Goal: Transaction & Acquisition: Purchase product/service

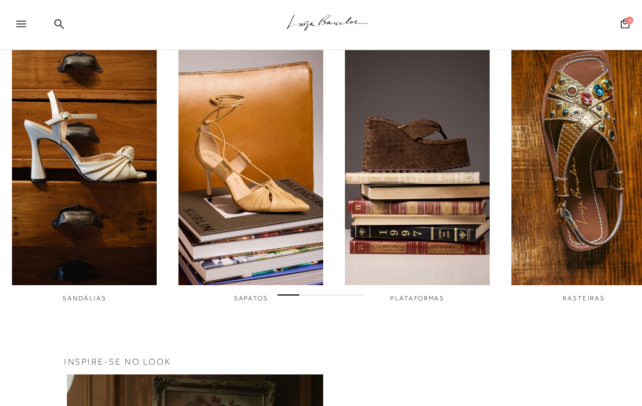
scroll to position [363, 0]
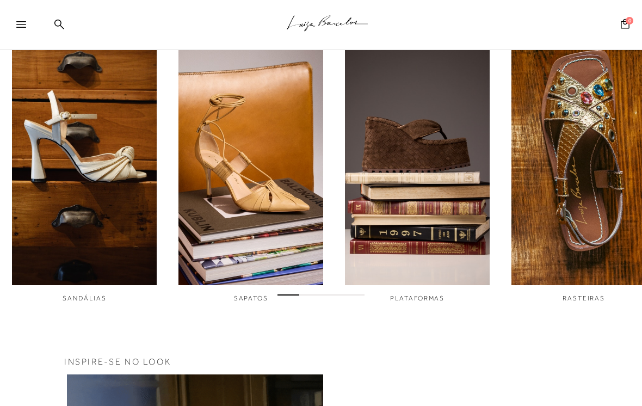
click at [95, 299] on span "SANDÁLIAS" at bounding box center [85, 298] width 44 height 8
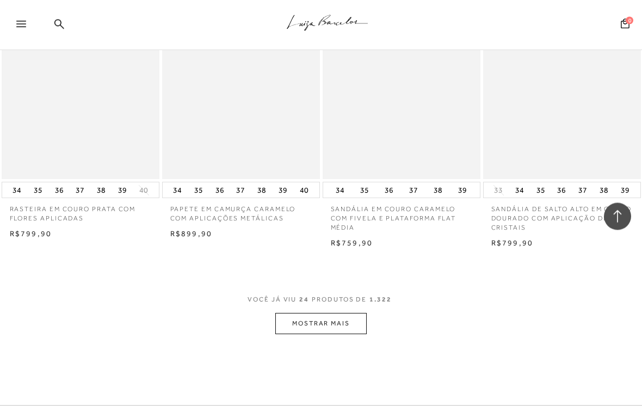
scroll to position [1716, 0]
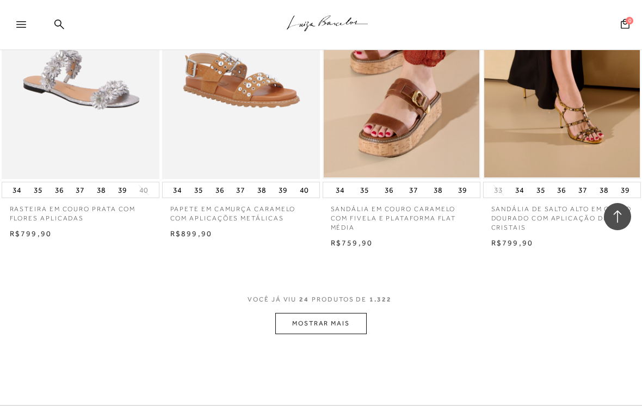
click at [315, 313] on button "MOSTRAR MAIS" at bounding box center [320, 323] width 91 height 21
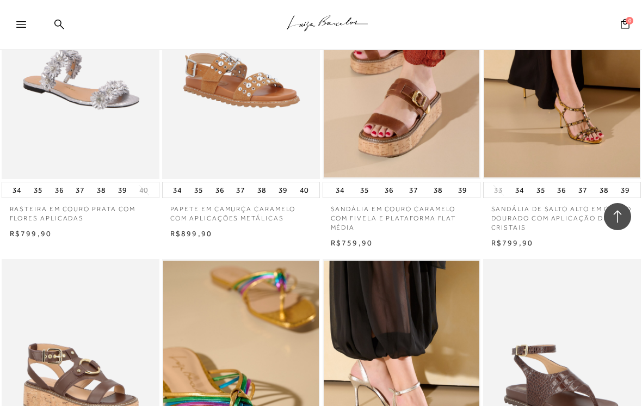
click at [65, 30] on div ".a{fill-rule:evenodd;stroke:#000!important;stroke-width:0!important;}" at bounding box center [339, 25] width 606 height 50
click at [58, 16] on div ".a{fill-rule:evenodd;stroke:#000!important;stroke-width:0!important;}" at bounding box center [339, 25] width 606 height 50
click at [69, 23] on div ".a{fill-rule:evenodd;stroke:#000!important;stroke-width:0!important;}" at bounding box center [339, 25] width 606 height 50
click at [60, 15] on div ".a{fill-rule:evenodd;stroke:#000!important;stroke-width:0!important;}" at bounding box center [339, 25] width 606 height 50
click at [65, 30] on div ".a{fill-rule:evenodd;stroke:#000!important;stroke-width:0!important;}" at bounding box center [339, 25] width 606 height 50
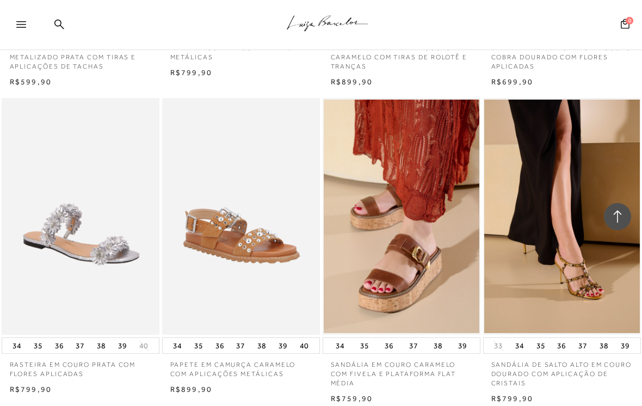
scroll to position [1564, 0]
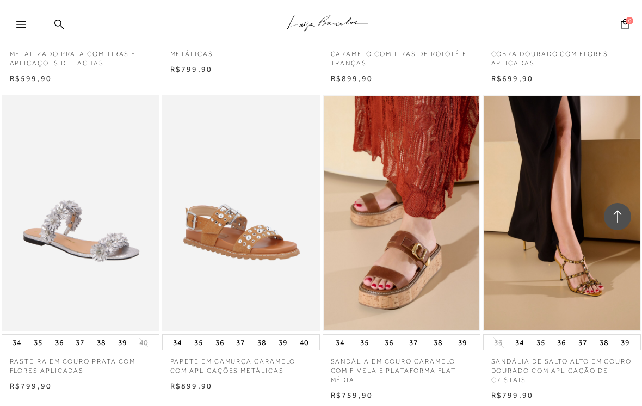
click at [64, 29] on link at bounding box center [59, 25] width 10 height 14
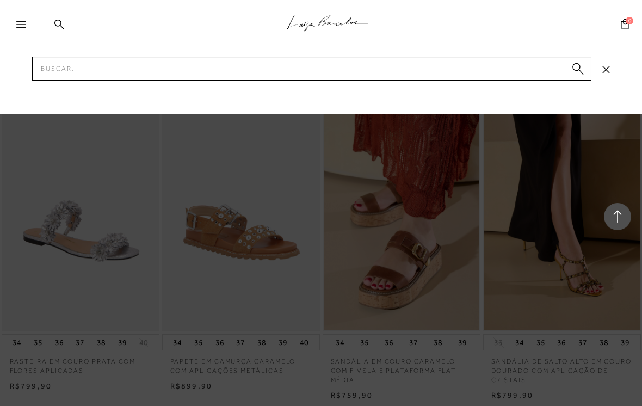
click at [63, 20] on icon at bounding box center [59, 24] width 10 height 10
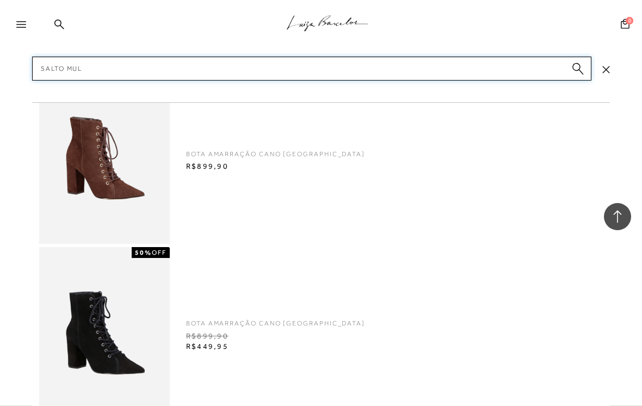
type input "Salto mule"
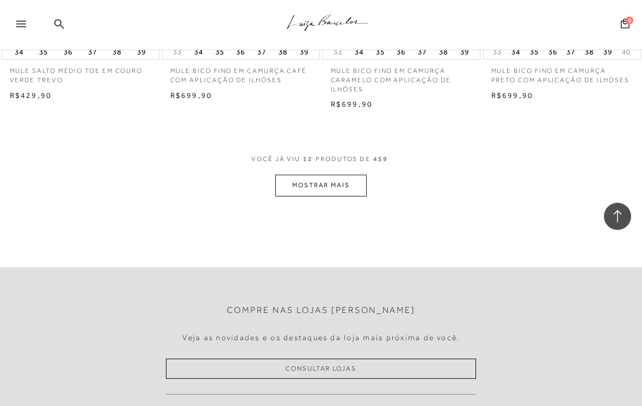
scroll to position [914, 0]
click at [347, 182] on button "MOSTRAR MAIS" at bounding box center [320, 185] width 91 height 21
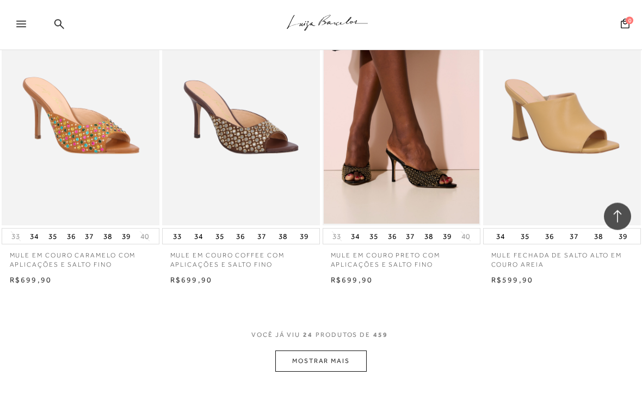
click at [350, 351] on button "MOSTRAR MAIS" at bounding box center [320, 361] width 91 height 21
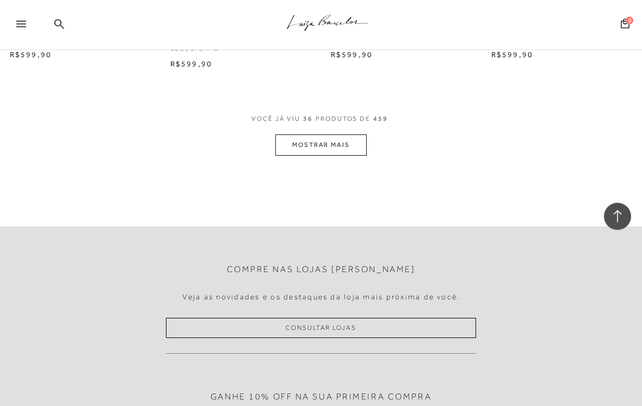
scroll to position [2845, 0]
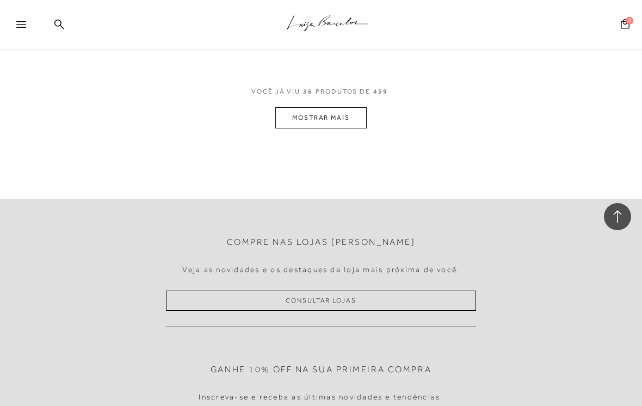
click at [349, 107] on button "MOSTRAR MAIS" at bounding box center [320, 117] width 91 height 21
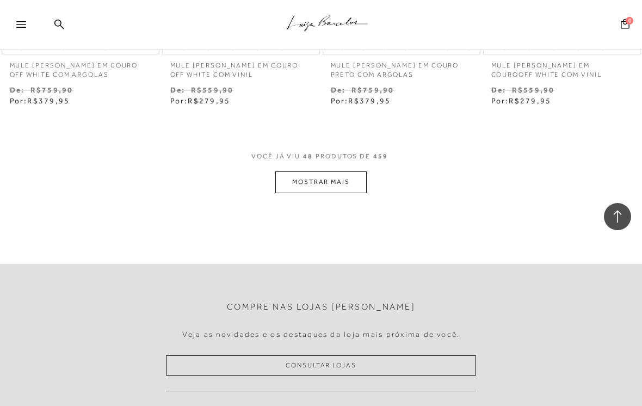
scroll to position [3751, 0]
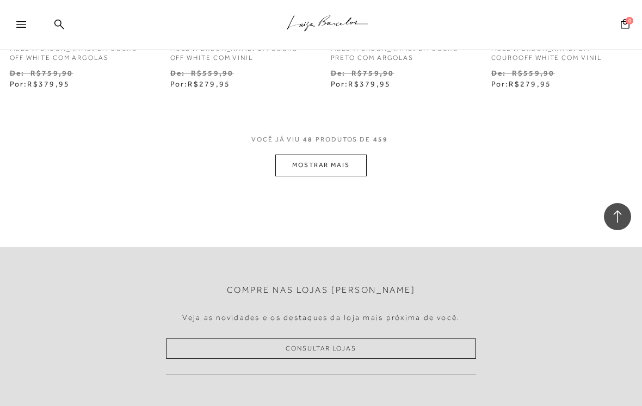
click at [352, 156] on button "MOSTRAR MAIS" at bounding box center [320, 164] width 91 height 21
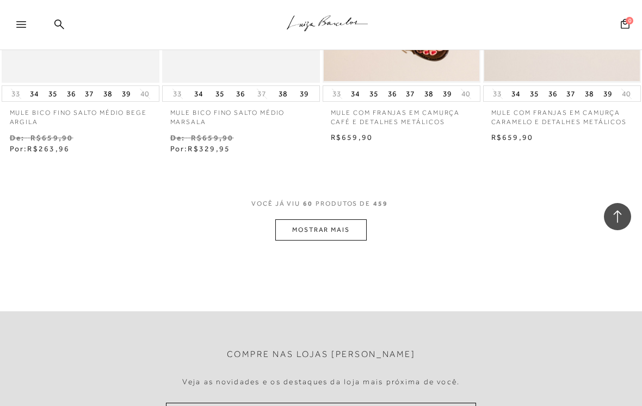
scroll to position [4661, 0]
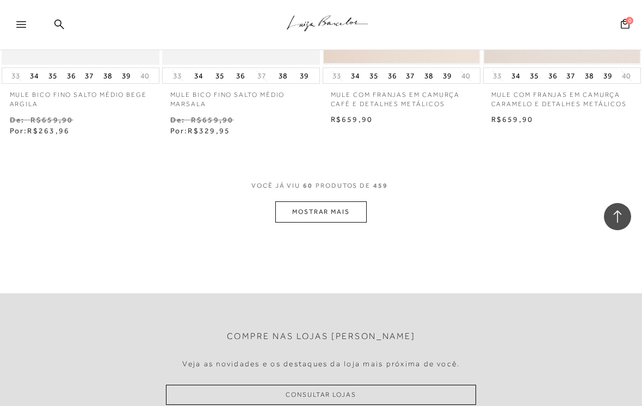
click at [346, 201] on button "MOSTRAR MAIS" at bounding box center [320, 211] width 91 height 21
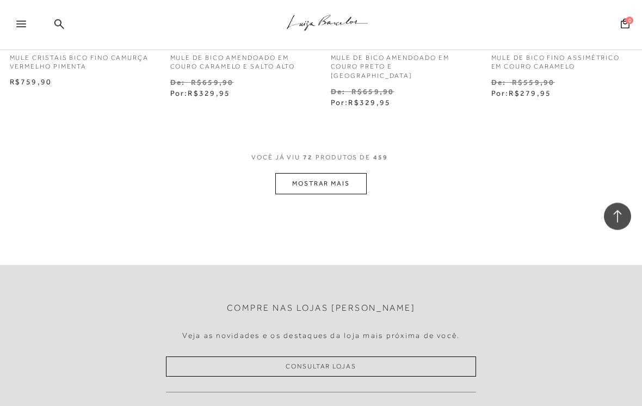
click at [358, 174] on button "MOSTRAR MAIS" at bounding box center [320, 184] width 91 height 21
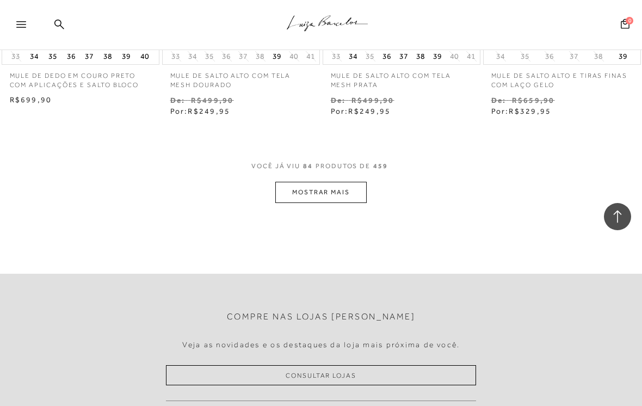
scroll to position [6617, 0]
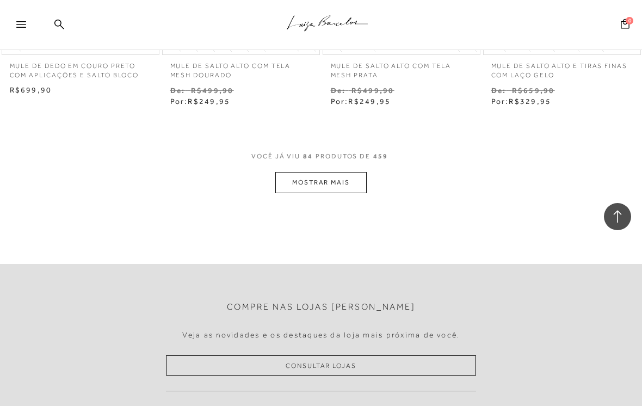
click at [361, 172] on button "MOSTRAR MAIS" at bounding box center [320, 182] width 91 height 21
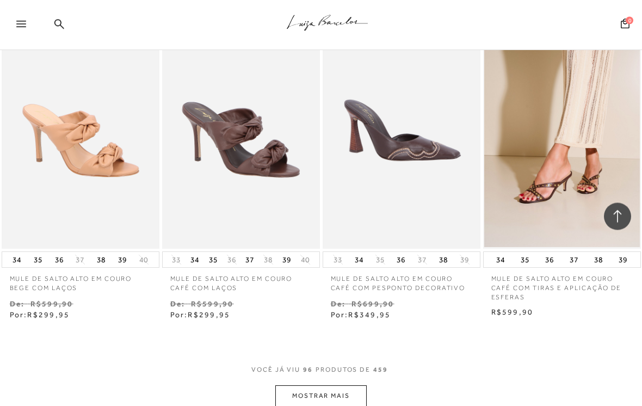
scroll to position [7370, 0]
click at [354, 385] on button "MOSTRAR MAIS" at bounding box center [320, 395] width 91 height 21
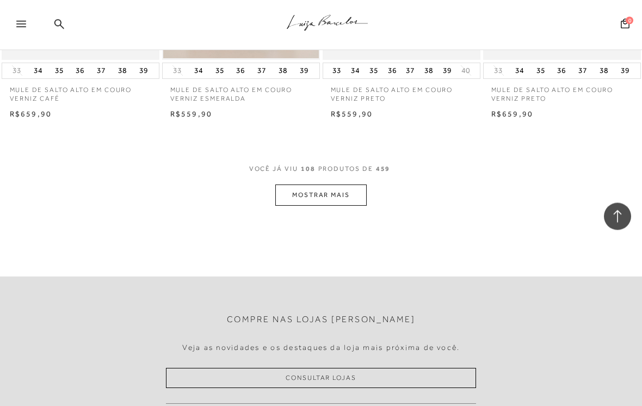
scroll to position [8515, 0]
click at [346, 184] on button "MOSTRAR MAIS" at bounding box center [320, 194] width 91 height 21
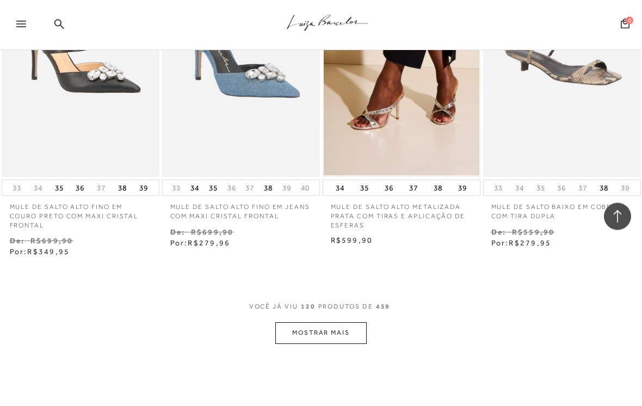
scroll to position [9379, 0]
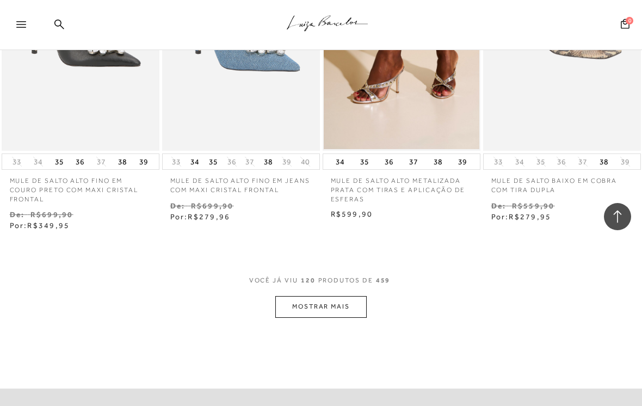
click at [362, 296] on button "MOSTRAR MAIS" at bounding box center [320, 306] width 91 height 21
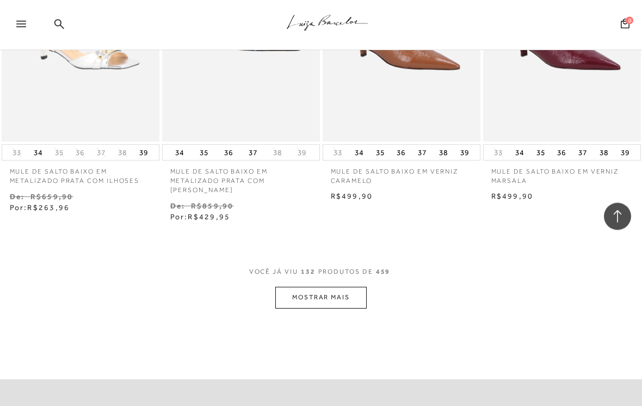
click at [349, 287] on button "MOSTRAR MAIS" at bounding box center [320, 297] width 91 height 21
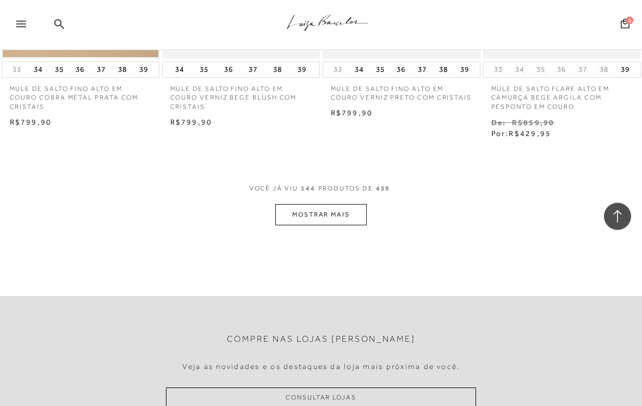
click at [351, 205] on button "MOSTRAR MAIS" at bounding box center [320, 215] width 91 height 21
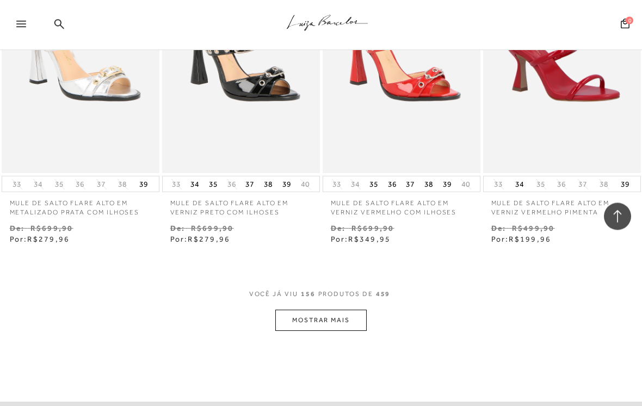
scroll to position [12294, 0]
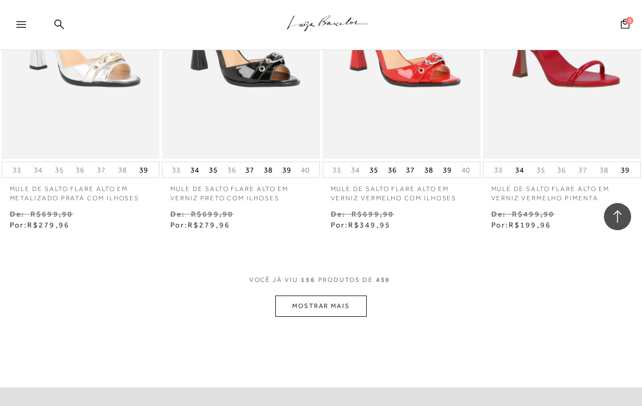
click at [343, 295] on button "MOSTRAR MAIS" at bounding box center [320, 305] width 91 height 21
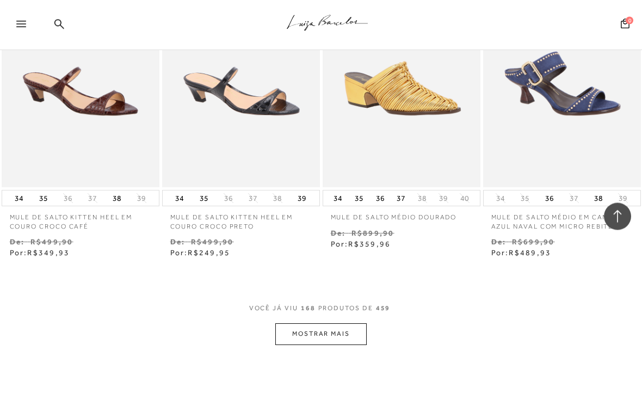
click at [335, 324] on button "MOSTRAR MAIS" at bounding box center [320, 334] width 91 height 21
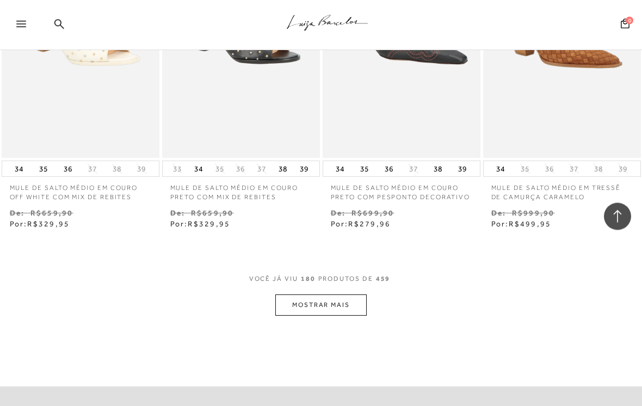
scroll to position [14227, 0]
click at [324, 294] on button "MOSTRAR MAIS" at bounding box center [320, 304] width 91 height 21
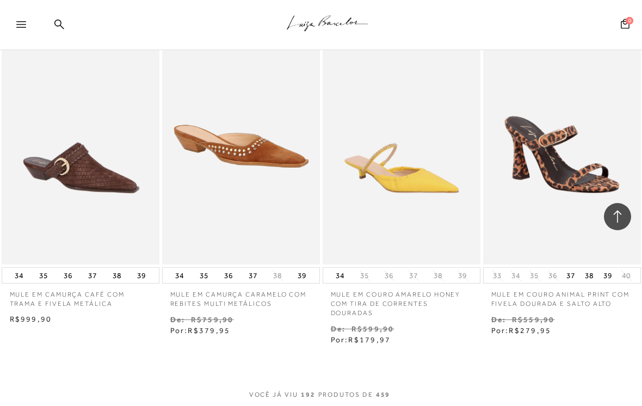
scroll to position [15095, 0]
click at [293, 389] on div "VOCê JÁ VIU 192 PRODUTOS DE 459" at bounding box center [321, 399] width 144 height 20
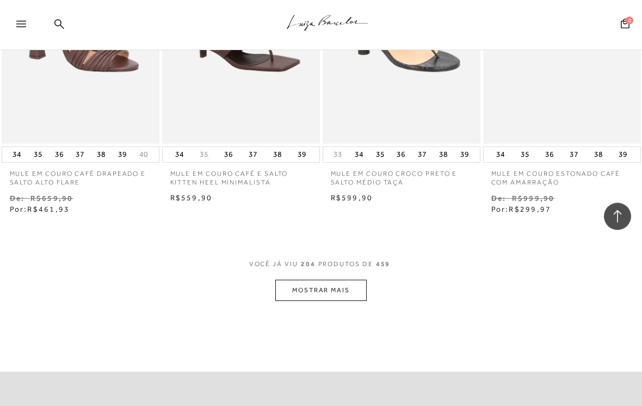
scroll to position [16195, 0]
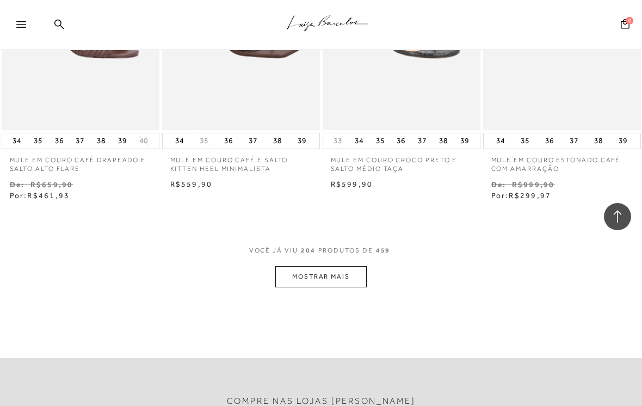
click at [331, 266] on button "MOSTRAR MAIS" at bounding box center [320, 276] width 91 height 21
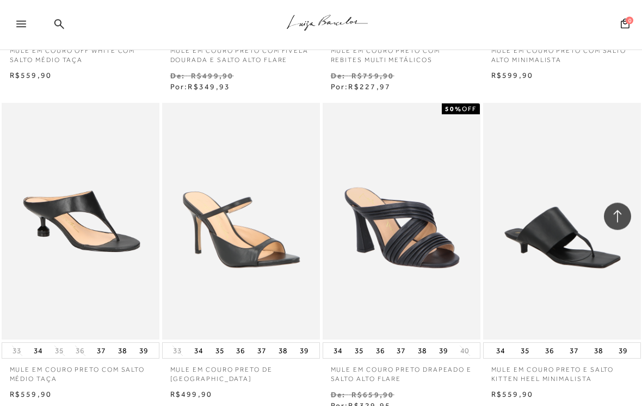
scroll to position [16942, 0]
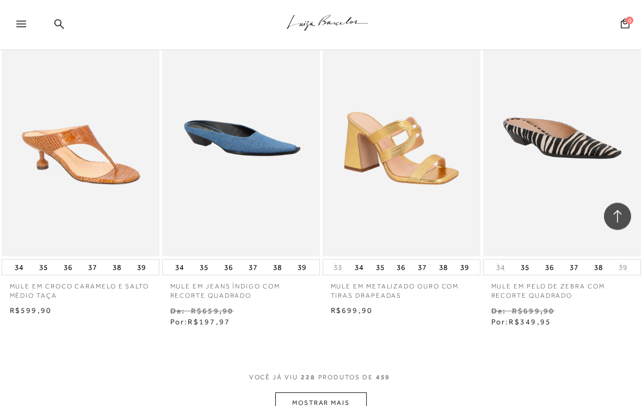
scroll to position [18006, 0]
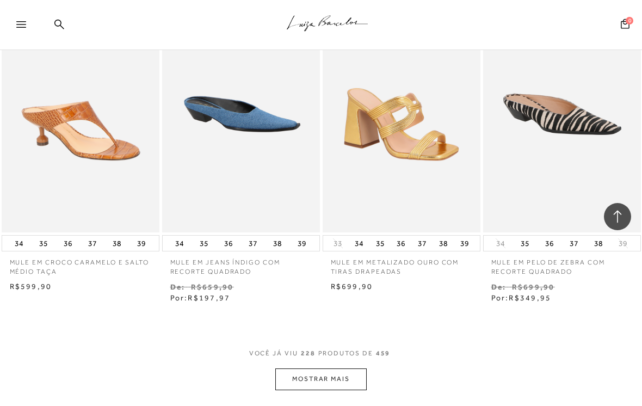
click at [312, 368] on button "MOSTRAR MAIS" at bounding box center [320, 378] width 91 height 21
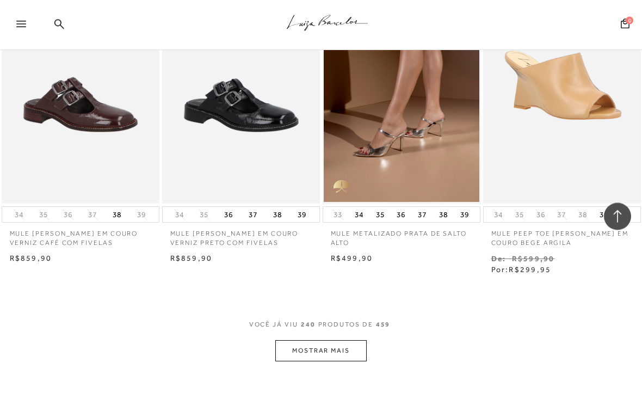
click at [318, 340] on button "MOSTRAR MAIS" at bounding box center [320, 350] width 91 height 21
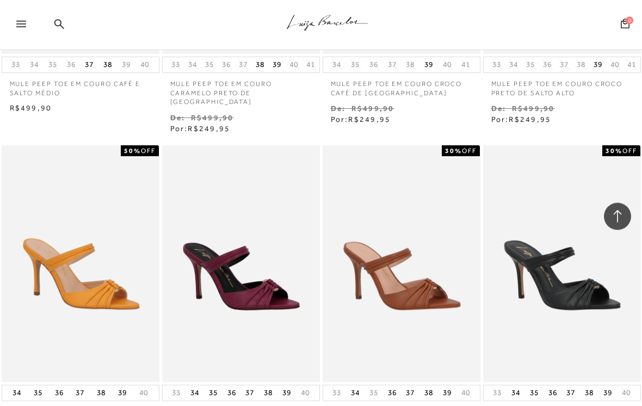
scroll to position [19768, 0]
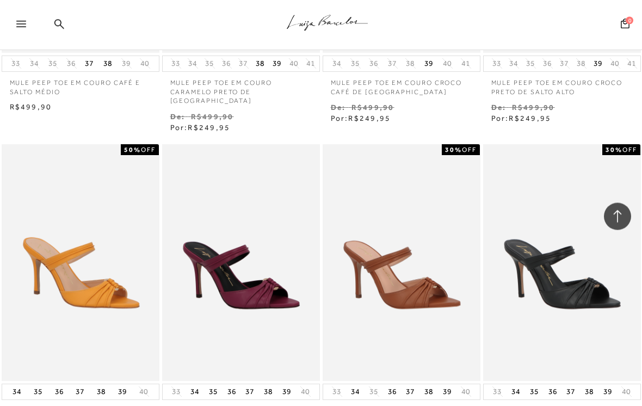
click at [219, 400] on p "MULE PEEP TOE EM COURO DRAPEADO AMEIXA" at bounding box center [241, 412] width 158 height 25
